Goal: Information Seeking & Learning: Learn about a topic

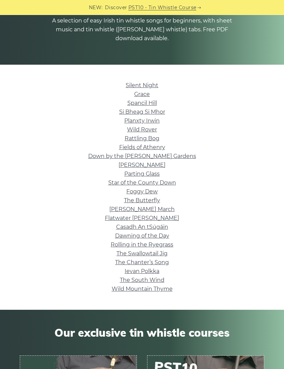
scroll to position [94, 0]
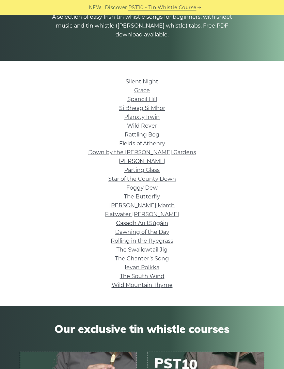
click at [167, 181] on link "Star of the County Down" at bounding box center [142, 179] width 68 height 6
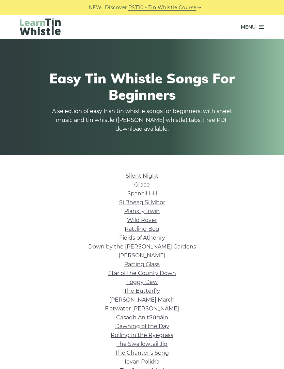
scroll to position [117, 0]
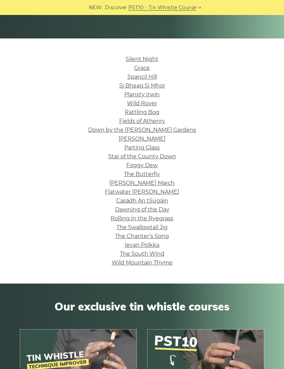
click at [159, 202] on link "Casadh An tSúgáin" at bounding box center [142, 200] width 52 height 6
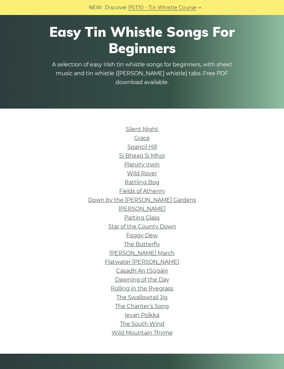
scroll to position [48, 0]
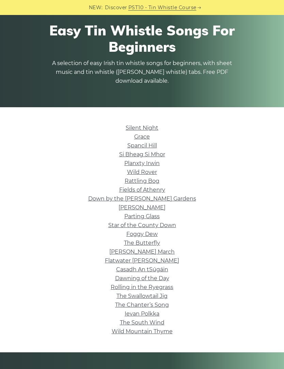
click at [149, 180] on link "Rattling Bog" at bounding box center [142, 181] width 35 height 6
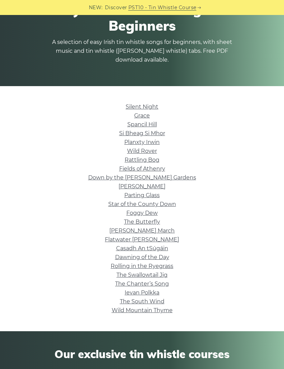
scroll to position [69, 0]
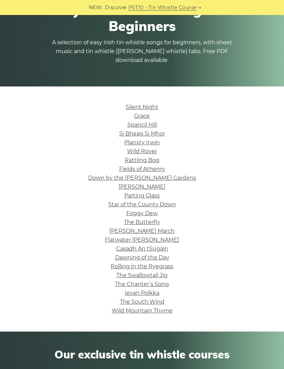
click at [161, 230] on link "Brian Boru’s March" at bounding box center [141, 231] width 65 height 6
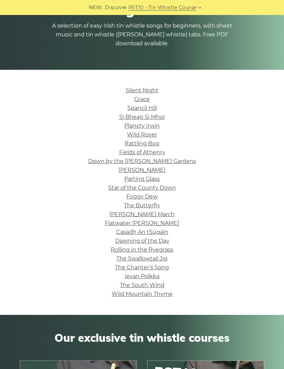
scroll to position [85, 0]
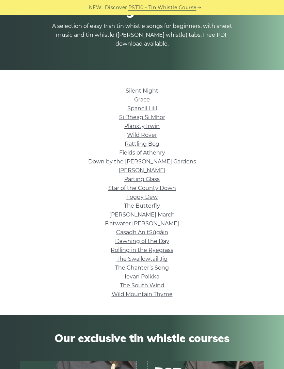
click at [163, 293] on link "Wild Mountain Thyme" at bounding box center [142, 294] width 61 height 6
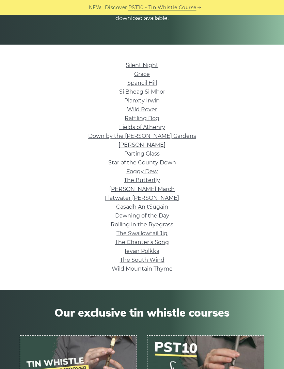
scroll to position [112, 0]
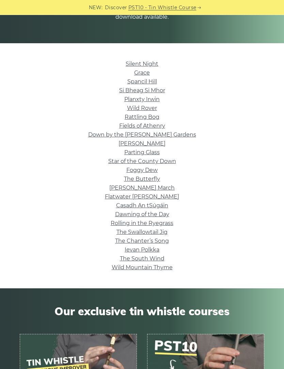
click at [152, 179] on link "The Butterfly" at bounding box center [142, 179] width 36 height 6
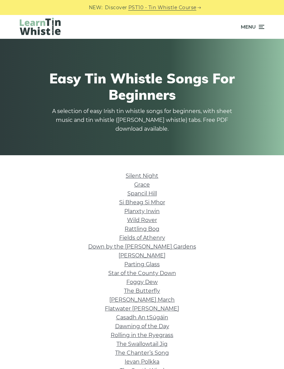
scroll to position [134, 0]
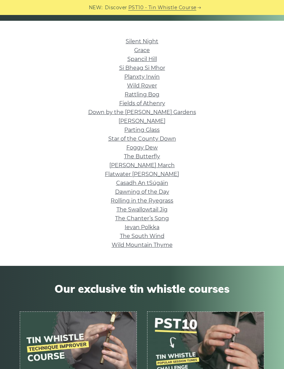
click at [150, 86] on link "Wild Rover" at bounding box center [142, 85] width 30 height 6
click at [155, 71] on link "Si­ Bheag Si­ Mhor" at bounding box center [142, 68] width 46 height 6
click at [165, 110] on link "Down by the Sally Gardens" at bounding box center [142, 112] width 108 height 6
click at [157, 234] on link "The South Wind" at bounding box center [142, 236] width 45 height 6
click at [162, 191] on link "Dawning of the Day" at bounding box center [142, 191] width 54 height 6
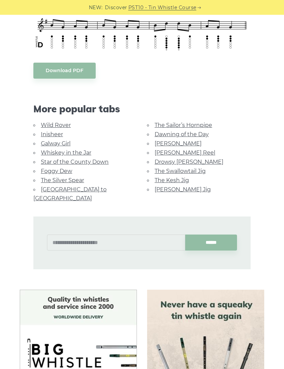
scroll to position [329, 0]
click at [186, 163] on link "Drowsy [PERSON_NAME]" at bounding box center [188, 162] width 69 height 6
